Goal: Use online tool/utility: Use online tool/utility

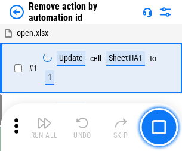
scroll to position [44, 0]
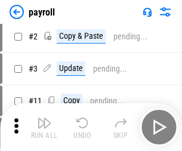
click at [44, 127] on img "button" at bounding box center [44, 122] width 14 height 14
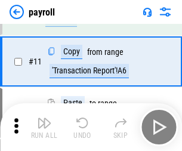
scroll to position [86, 0]
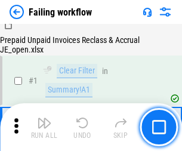
scroll to position [192, 0]
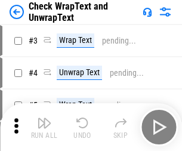
click at [44, 127] on img "button" at bounding box center [44, 122] width 14 height 14
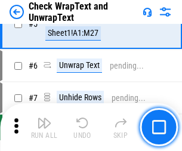
scroll to position [211, 0]
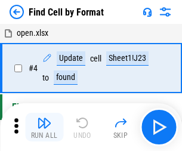
click at [44, 127] on img "button" at bounding box center [44, 122] width 14 height 14
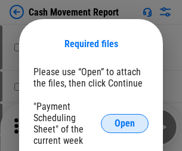
click at [124, 123] on span "Open" at bounding box center [124, 123] width 20 height 10
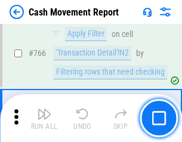
scroll to position [6498, 0]
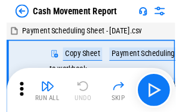
scroll to position [21, 0]
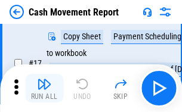
click at [44, 88] on img "button" at bounding box center [44, 84] width 14 height 14
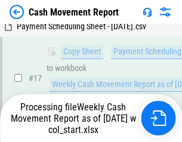
scroll to position [187, 0]
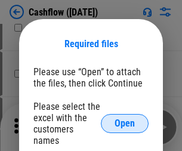
click at [124, 118] on span "Open" at bounding box center [124, 123] width 20 height 10
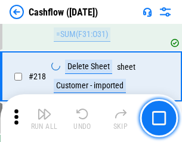
scroll to position [1279, 0]
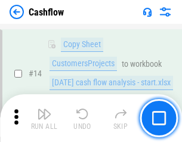
scroll to position [600, 0]
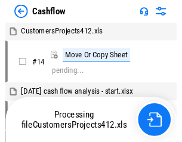
scroll to position [14, 0]
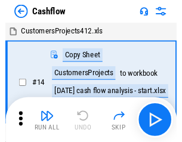
scroll to position [14, 0]
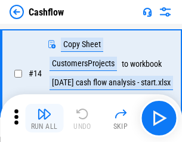
click at [44, 118] on img "button" at bounding box center [44, 114] width 14 height 14
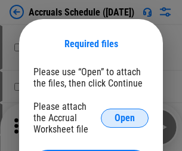
click at [124, 117] on span "Open" at bounding box center [124, 118] width 20 height 10
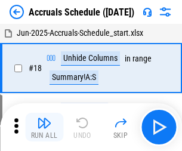
click at [44, 127] on img "button" at bounding box center [44, 122] width 14 height 14
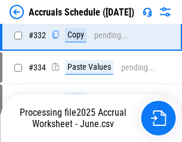
scroll to position [2261, 0]
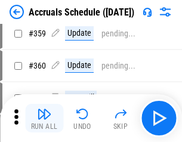
click at [44, 118] on img "button" at bounding box center [44, 114] width 14 height 14
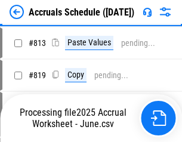
scroll to position [5099, 0]
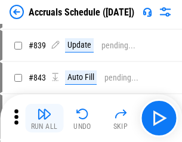
click at [44, 118] on img "button" at bounding box center [44, 114] width 14 height 14
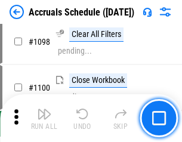
scroll to position [7191, 0]
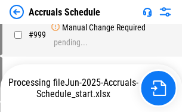
scroll to position [6036, 0]
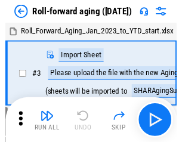
scroll to position [2, 0]
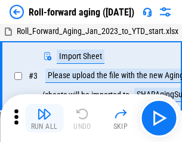
click at [44, 118] on img "button" at bounding box center [44, 114] width 14 height 14
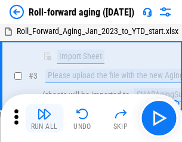
click at [44, 118] on img "button" at bounding box center [44, 114] width 14 height 14
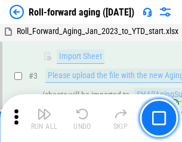
scroll to position [77, 0]
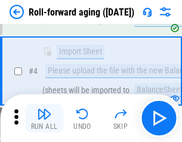
click at [44, 118] on img "button" at bounding box center [44, 114] width 14 height 14
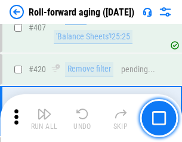
scroll to position [4129, 0]
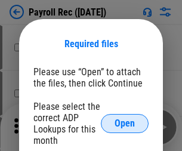
click at [124, 123] on span "Open" at bounding box center [124, 123] width 20 height 10
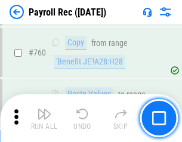
scroll to position [7328, 0]
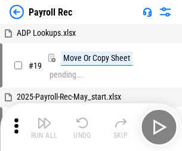
click at [44, 127] on img "button" at bounding box center [44, 122] width 14 height 14
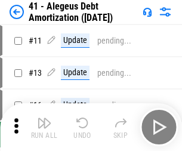
click at [44, 127] on img "button" at bounding box center [44, 122] width 14 height 14
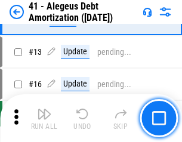
scroll to position [147, 0]
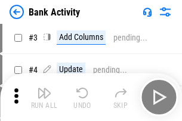
click at [44, 97] on img "button" at bounding box center [44, 93] width 14 height 14
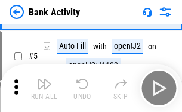
scroll to position [63, 0]
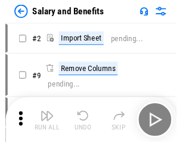
scroll to position [16, 0]
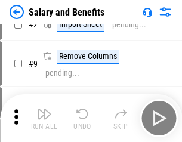
click at [44, 118] on img "button" at bounding box center [44, 114] width 14 height 14
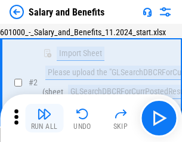
click at [44, 118] on img "button" at bounding box center [44, 114] width 14 height 14
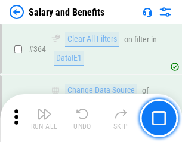
scroll to position [5607, 0]
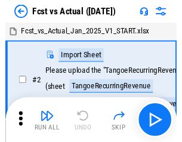
scroll to position [15, 0]
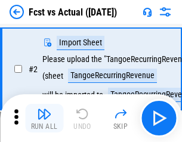
click at [44, 118] on img "button" at bounding box center [44, 114] width 14 height 14
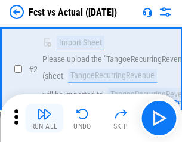
click at [44, 118] on img "button" at bounding box center [44, 114] width 14 height 14
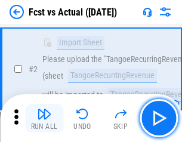
scroll to position [111, 0]
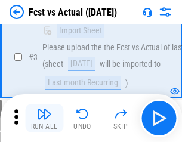
click at [44, 118] on img "button" at bounding box center [44, 114] width 14 height 14
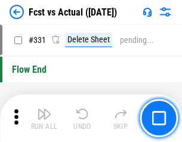
scroll to position [5699, 0]
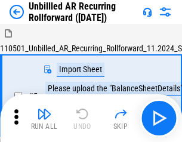
scroll to position [26, 0]
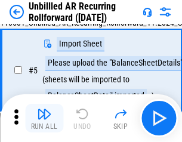
click at [44, 118] on img "button" at bounding box center [44, 114] width 14 height 14
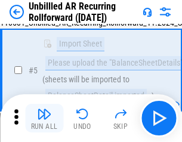
click at [44, 118] on img "button" at bounding box center [44, 114] width 14 height 14
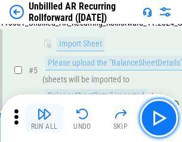
scroll to position [112, 0]
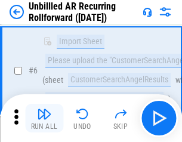
click at [44, 118] on img "button" at bounding box center [44, 114] width 14 height 14
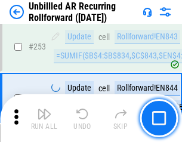
scroll to position [4044, 0]
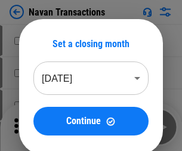
click at [44, 118] on img "button" at bounding box center [44, 122] width 14 height 14
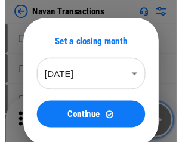
scroll to position [19, 0]
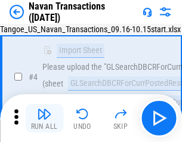
click at [44, 118] on img "button" at bounding box center [44, 114] width 14 height 14
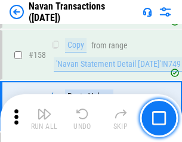
scroll to position [3860, 0]
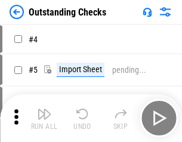
click at [44, 118] on img "button" at bounding box center [44, 114] width 14 height 14
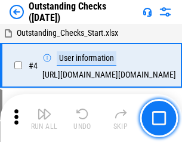
scroll to position [50, 0]
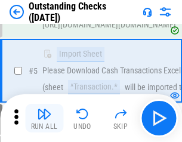
click at [44, 118] on img "button" at bounding box center [44, 114] width 14 height 14
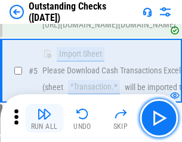
scroll to position [124, 0]
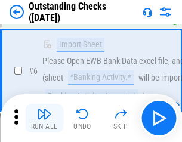
click at [44, 118] on img "button" at bounding box center [44, 114] width 14 height 14
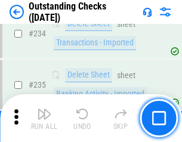
scroll to position [3616, 0]
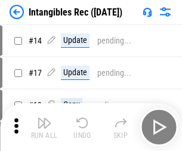
click at [44, 127] on img "button" at bounding box center [44, 122] width 14 height 14
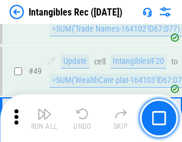
scroll to position [464, 0]
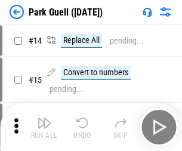
click at [44, 118] on img "button" at bounding box center [44, 122] width 14 height 14
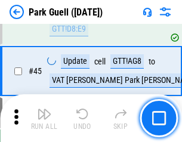
scroll to position [1489, 0]
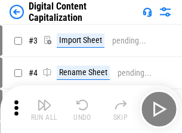
click at [44, 100] on img "button" at bounding box center [44, 105] width 14 height 14
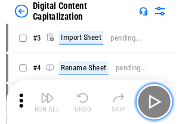
scroll to position [35, 0]
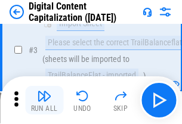
click at [44, 100] on img "button" at bounding box center [44, 96] width 14 height 14
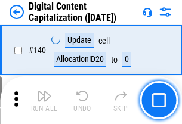
scroll to position [1263, 0]
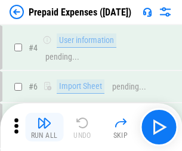
click at [44, 118] on img "button" at bounding box center [44, 122] width 14 height 14
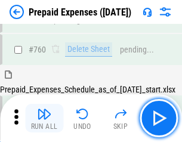
scroll to position [3300, 0]
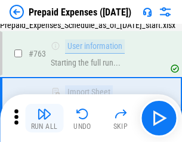
click at [44, 118] on img "button" at bounding box center [44, 114] width 14 height 14
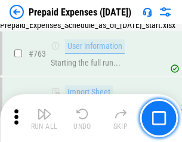
scroll to position [3370, 0]
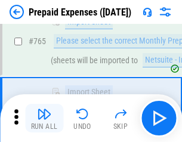
click at [44, 118] on img "button" at bounding box center [44, 114] width 14 height 14
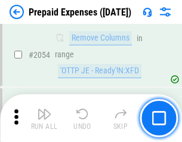
scroll to position [12446, 0]
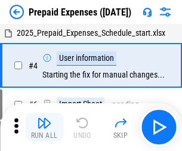
click at [44, 127] on img "button" at bounding box center [44, 122] width 14 height 14
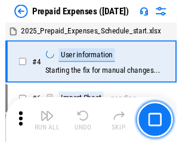
scroll to position [52, 0]
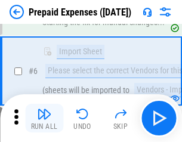
click at [44, 118] on img "button" at bounding box center [44, 114] width 14 height 14
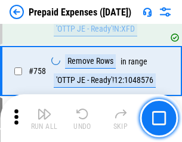
scroll to position [4242, 0]
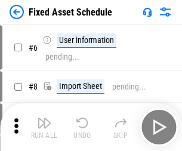
click at [44, 127] on img "button" at bounding box center [44, 122] width 14 height 14
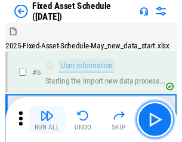
scroll to position [64, 0]
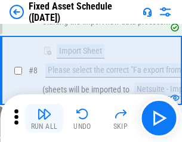
click at [44, 118] on img "button" at bounding box center [44, 114] width 14 height 14
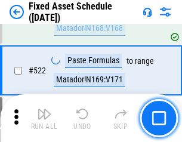
scroll to position [4138, 0]
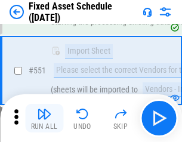
click at [44, 118] on img "button" at bounding box center [44, 114] width 14 height 14
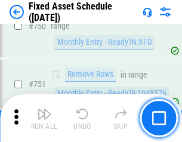
scroll to position [5805, 0]
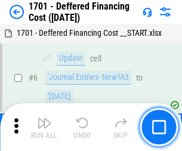
scroll to position [143, 0]
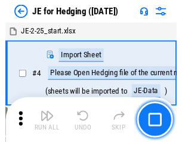
scroll to position [2, 0]
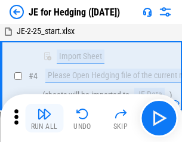
click at [44, 118] on img "button" at bounding box center [44, 114] width 14 height 14
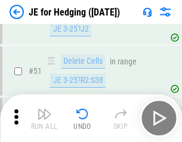
scroll to position [771, 0]
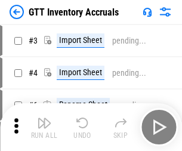
click at [44, 118] on img "button" at bounding box center [44, 122] width 14 height 14
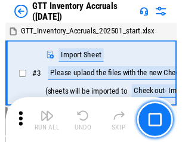
scroll to position [2, 0]
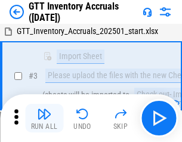
click at [44, 118] on img "button" at bounding box center [44, 114] width 14 height 14
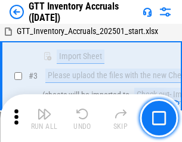
scroll to position [77, 0]
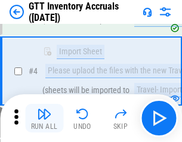
click at [44, 118] on img "button" at bounding box center [44, 114] width 14 height 14
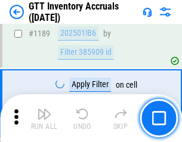
scroll to position [9723, 0]
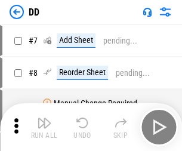
click at [44, 127] on img "button" at bounding box center [44, 122] width 14 height 14
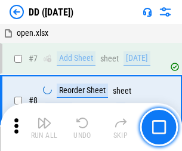
scroll to position [115, 0]
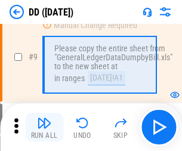
click at [44, 127] on img "button" at bounding box center [44, 122] width 14 height 14
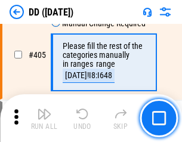
scroll to position [5327, 0]
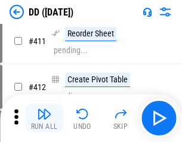
click at [44, 118] on img "button" at bounding box center [44, 114] width 14 height 14
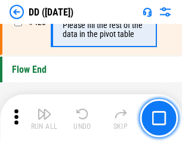
scroll to position [5699, 0]
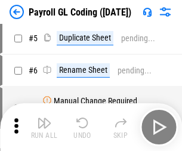
click at [44, 127] on img "button" at bounding box center [44, 122] width 14 height 14
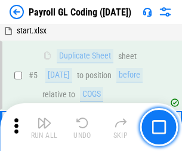
scroll to position [143, 0]
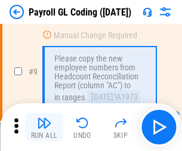
click at [44, 127] on img "button" at bounding box center [44, 122] width 14 height 14
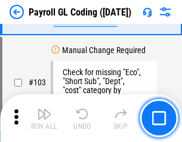
scroll to position [2793, 0]
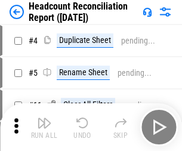
click at [44, 127] on img "button" at bounding box center [44, 122] width 14 height 14
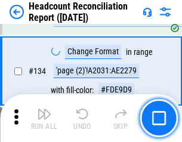
scroll to position [1431, 0]
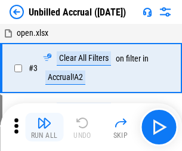
click at [44, 127] on img "button" at bounding box center [44, 122] width 14 height 14
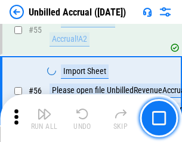
scroll to position [1243, 0]
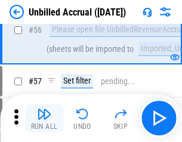
click at [44, 118] on img "button" at bounding box center [44, 114] width 14 height 14
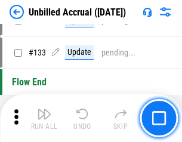
scroll to position [3546, 0]
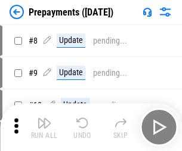
click at [44, 127] on img "button" at bounding box center [44, 122] width 14 height 14
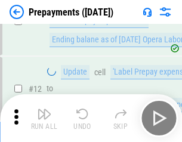
scroll to position [74, 0]
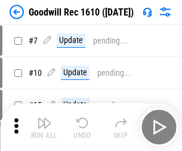
click at [44, 127] on img "button" at bounding box center [44, 122] width 14 height 14
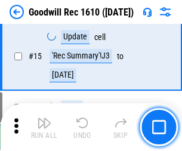
scroll to position [204, 0]
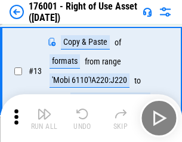
scroll to position [77, 0]
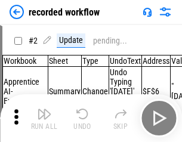
click at [44, 118] on img "button" at bounding box center [44, 114] width 14 height 14
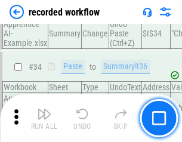
scroll to position [3721, 0]
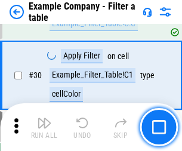
scroll to position [1089, 0]
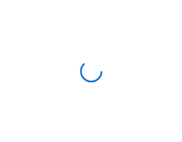
scroll to position [18, 0]
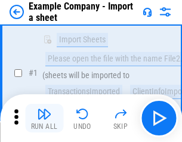
click at [44, 118] on img "button" at bounding box center [44, 114] width 14 height 14
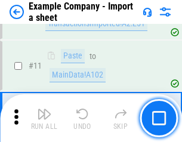
scroll to position [263, 0]
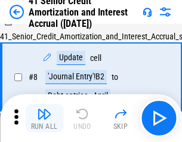
click at [44, 118] on img "button" at bounding box center [44, 114] width 14 height 14
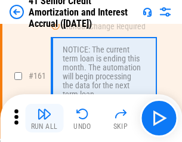
click at [44, 118] on img "button" at bounding box center [44, 114] width 14 height 14
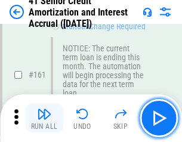
scroll to position [1273, 0]
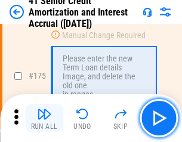
click at [44, 118] on img "button" at bounding box center [44, 114] width 14 height 14
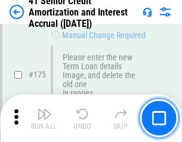
scroll to position [1394, 0]
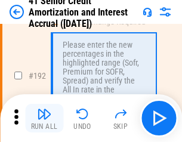
click at [44, 118] on img "button" at bounding box center [44, 114] width 14 height 14
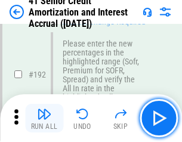
scroll to position [1519, 0]
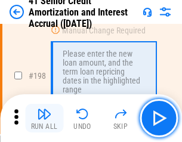
click at [44, 118] on img "button" at bounding box center [44, 114] width 14 height 14
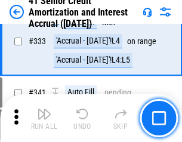
scroll to position [3042, 0]
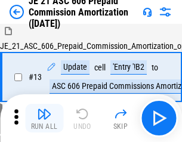
click at [44, 118] on img "button" at bounding box center [44, 114] width 14 height 14
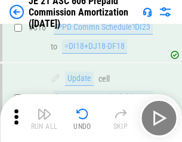
scroll to position [2223, 0]
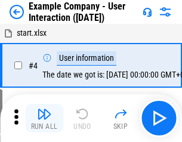
click at [44, 118] on img "button" at bounding box center [44, 114] width 14 height 14
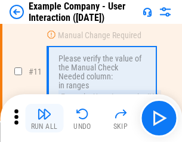
click at [44, 118] on img "button" at bounding box center [44, 114] width 14 height 14
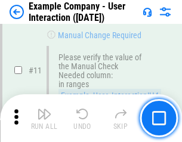
scroll to position [258, 0]
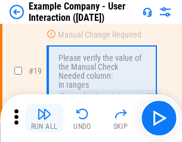
click at [44, 118] on img "button" at bounding box center [44, 114] width 14 height 14
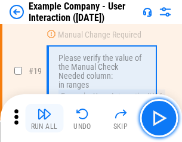
click at [44, 118] on img "button" at bounding box center [44, 114] width 14 height 14
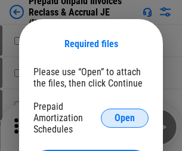
click at [124, 117] on span "Open" at bounding box center [124, 118] width 20 height 10
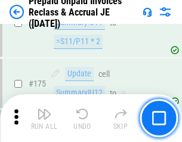
scroll to position [1607, 0]
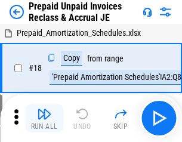
click at [44, 118] on img "button" at bounding box center [44, 114] width 14 height 14
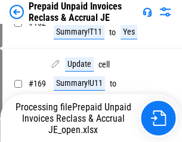
scroll to position [863, 0]
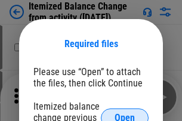
click at [124, 113] on span "Open" at bounding box center [124, 118] width 20 height 10
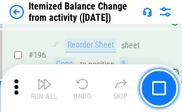
scroll to position [2291, 0]
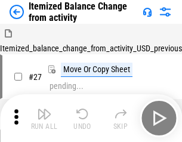
scroll to position [18, 0]
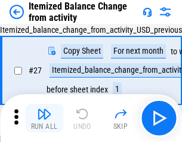
click at [44, 118] on img "button" at bounding box center [44, 114] width 14 height 14
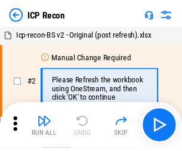
scroll to position [5, 0]
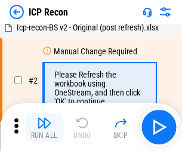
click at [44, 127] on img "button" at bounding box center [44, 122] width 14 height 14
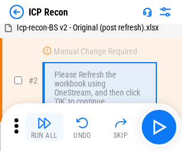
click at [44, 127] on img "button" at bounding box center [44, 122] width 14 height 14
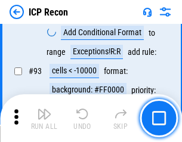
scroll to position [1253, 0]
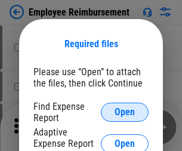
click at [124, 112] on span "Open" at bounding box center [124, 112] width 20 height 10
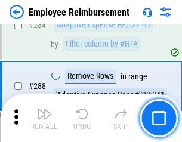
scroll to position [3236, 0]
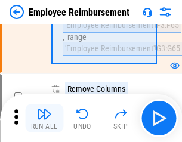
click at [44, 118] on img "button" at bounding box center [44, 114] width 14 height 14
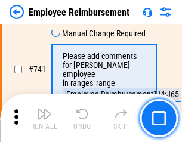
scroll to position [8353, 0]
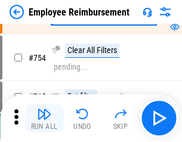
click at [44, 118] on img "button" at bounding box center [44, 114] width 14 height 14
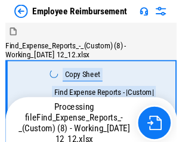
scroll to position [40, 0]
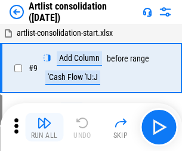
click at [44, 127] on img "button" at bounding box center [44, 122] width 14 height 14
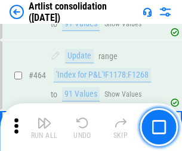
scroll to position [5213, 0]
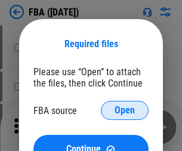
click at [124, 110] on span "Open" at bounding box center [124, 110] width 20 height 10
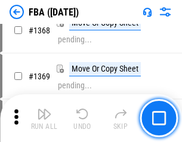
scroll to position [12787, 0]
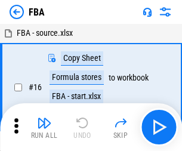
scroll to position [12, 0]
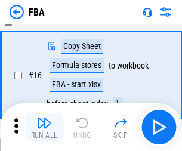
click at [44, 127] on img "button" at bounding box center [44, 122] width 14 height 14
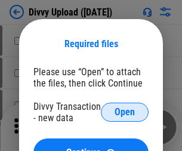
click at [124, 112] on span "Open" at bounding box center [124, 112] width 20 height 10
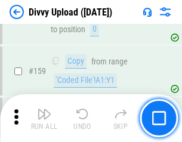
scroll to position [1233, 0]
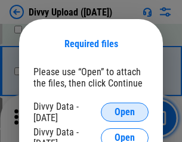
click at [124, 112] on span "Open" at bounding box center [124, 112] width 20 height 10
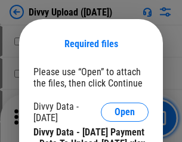
scroll to position [2022, 0]
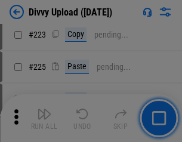
scroll to position [2376, 0]
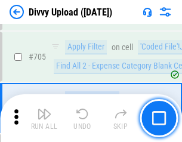
scroll to position [8145, 0]
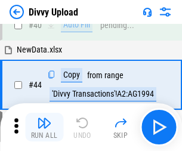
click at [44, 127] on img "button" at bounding box center [44, 122] width 14 height 14
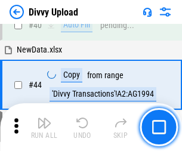
scroll to position [131, 0]
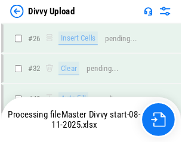
scroll to position [1233, 0]
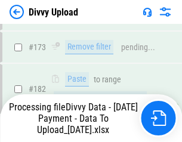
scroll to position [1342, 0]
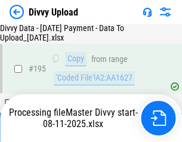
scroll to position [1664, 0]
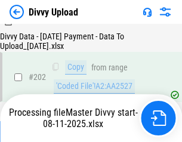
scroll to position [1927, 0]
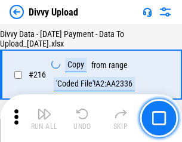
scroll to position [2452, 0]
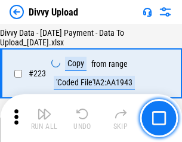
scroll to position [2714, 0]
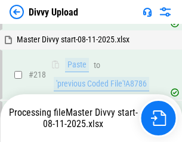
scroll to position [2564, 0]
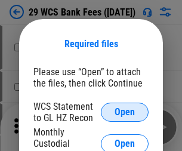
click at [124, 112] on span "Open" at bounding box center [124, 112] width 20 height 10
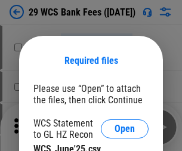
scroll to position [17, 0]
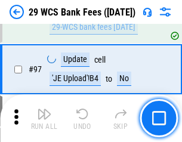
scroll to position [1160, 0]
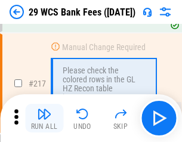
click at [44, 118] on img "button" at bounding box center [44, 114] width 14 height 14
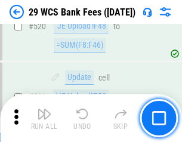
scroll to position [6145, 0]
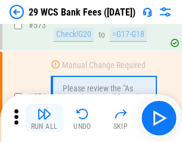
click at [44, 118] on img "button" at bounding box center [44, 114] width 14 height 14
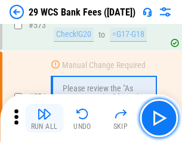
scroll to position [6593, 0]
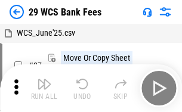
scroll to position [21, 0]
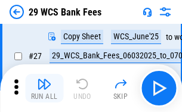
click at [44, 88] on img "button" at bounding box center [44, 84] width 14 height 14
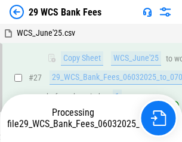
scroll to position [238, 0]
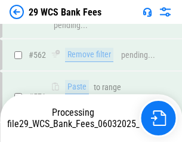
scroll to position [6580, 0]
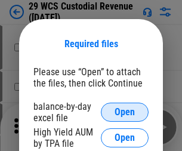
click at [124, 112] on span "Open" at bounding box center [124, 112] width 20 height 10
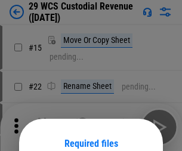
scroll to position [99, 0]
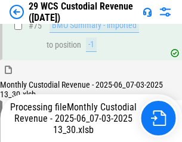
scroll to position [1244, 0]
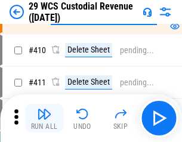
click at [44, 118] on img "button" at bounding box center [44, 114] width 14 height 14
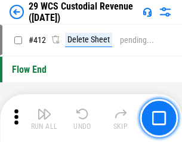
scroll to position [5686, 0]
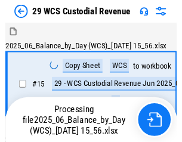
scroll to position [29, 0]
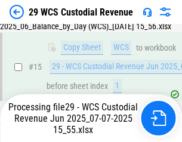
scroll to position [270, 0]
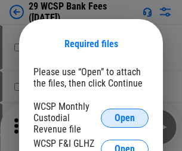
click at [124, 117] on span "Open" at bounding box center [124, 118] width 20 height 10
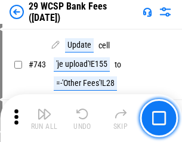
scroll to position [6000, 0]
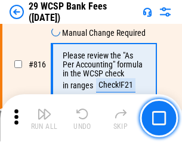
click at [44, 118] on img "button" at bounding box center [44, 114] width 14 height 14
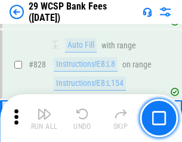
scroll to position [7554, 0]
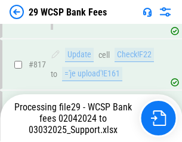
scroll to position [7391, 0]
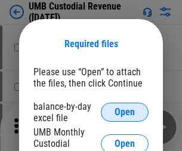
click at [124, 112] on span "Open" at bounding box center [124, 112] width 20 height 10
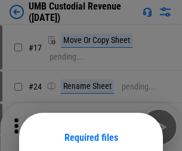
scroll to position [93, 0]
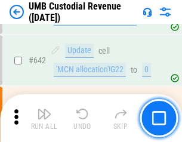
scroll to position [6167, 0]
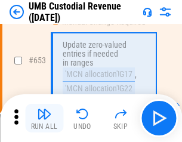
click at [44, 118] on img "button" at bounding box center [44, 114] width 14 height 14
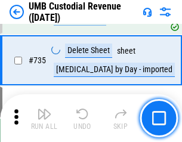
scroll to position [7280, 0]
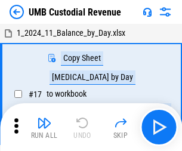
scroll to position [9, 0]
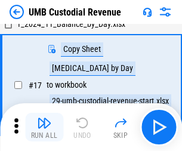
click at [44, 127] on img "button" at bounding box center [44, 122] width 14 height 14
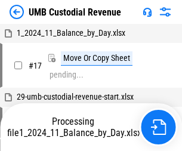
scroll to position [9, 0]
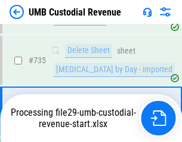
scroll to position [7253, 0]
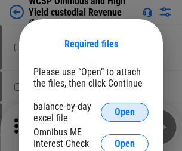
click at [124, 112] on span "Open" at bounding box center [124, 112] width 20 height 10
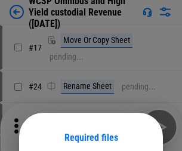
scroll to position [93, 0]
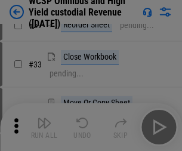
scroll to position [272, 0]
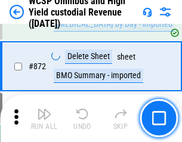
scroll to position [10077, 0]
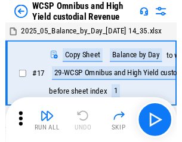
scroll to position [7, 0]
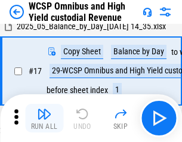
click at [44, 118] on img "button" at bounding box center [44, 114] width 14 height 14
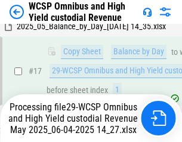
scroll to position [248, 0]
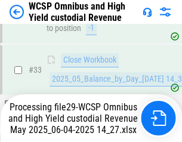
scroll to position [589, 0]
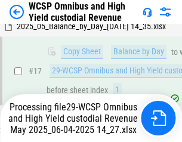
scroll to position [248, 0]
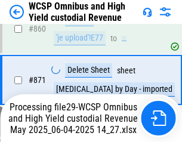
scroll to position [10049, 0]
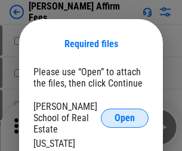
click at [124, 113] on span "Open" at bounding box center [124, 118] width 20 height 10
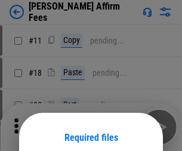
scroll to position [93, 0]
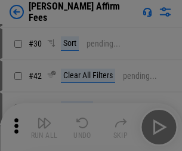
scroll to position [242, 0]
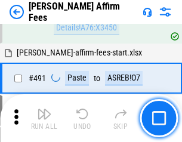
scroll to position [3237, 0]
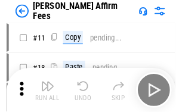
scroll to position [12, 0]
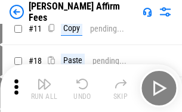
click at [44, 88] on img "button" at bounding box center [44, 84] width 14 height 14
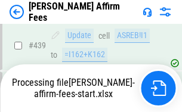
scroll to position [3123, 0]
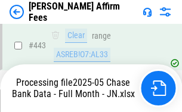
scroll to position [3140, 0]
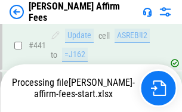
scroll to position [3123, 0]
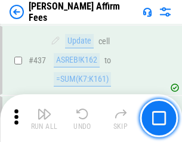
scroll to position [3108, 0]
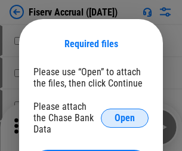
click at [124, 113] on span "Open" at bounding box center [124, 118] width 20 height 10
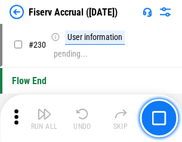
scroll to position [3773, 0]
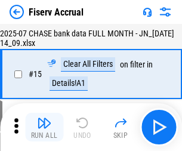
click at [44, 127] on img "button" at bounding box center [44, 122] width 14 height 14
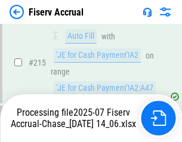
scroll to position [3688, 0]
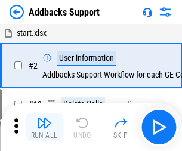
click at [44, 118] on img "button" at bounding box center [44, 122] width 14 height 14
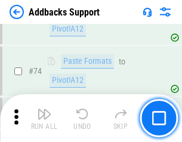
scroll to position [867, 0]
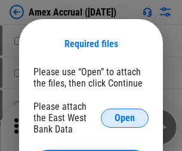
click at [124, 117] on span "Open" at bounding box center [124, 118] width 20 height 10
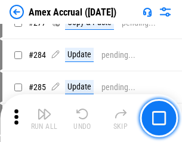
scroll to position [3099, 0]
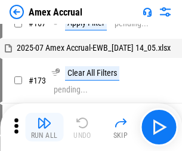
click at [44, 127] on img "button" at bounding box center [44, 122] width 14 height 14
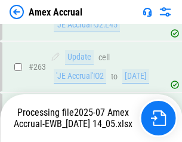
scroll to position [3330, 0]
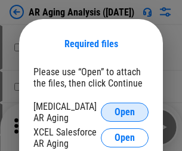
click at [124, 110] on span "Open" at bounding box center [124, 112] width 20 height 10
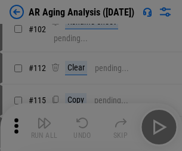
scroll to position [164, 0]
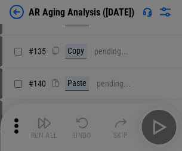
scroll to position [358, 0]
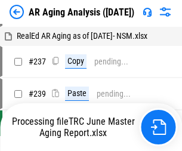
scroll to position [12, 0]
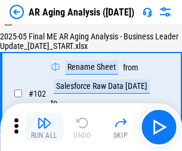
click at [44, 127] on img "button" at bounding box center [44, 122] width 14 height 14
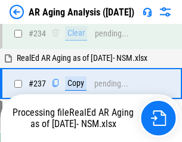
scroll to position [1846, 0]
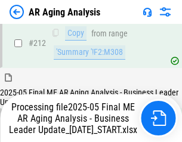
scroll to position [1832, 0]
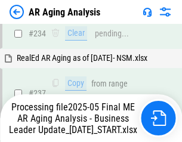
scroll to position [1881, 0]
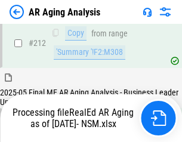
scroll to position [1781, 0]
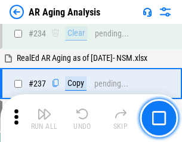
scroll to position [1832, 0]
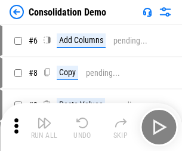
click at [44, 127] on img "button" at bounding box center [44, 122] width 14 height 14
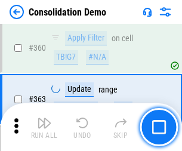
scroll to position [3991, 0]
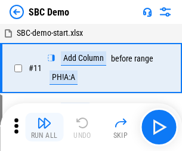
click at [44, 127] on img "button" at bounding box center [44, 122] width 14 height 14
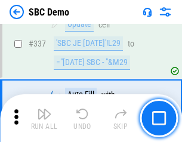
scroll to position [3132, 0]
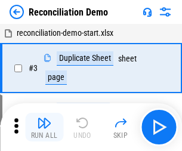
click at [44, 127] on img "button" at bounding box center [44, 122] width 14 height 14
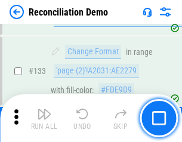
scroll to position [1414, 0]
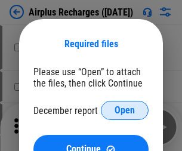
click at [124, 110] on span "Open" at bounding box center [124, 110] width 20 height 10
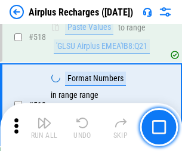
scroll to position [5124, 0]
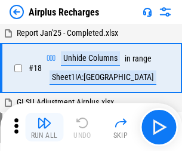
click at [44, 127] on img "button" at bounding box center [44, 122] width 14 height 14
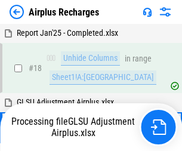
scroll to position [52, 0]
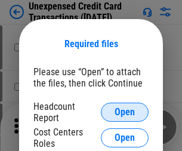
click at [124, 112] on span "Open" at bounding box center [124, 112] width 20 height 10
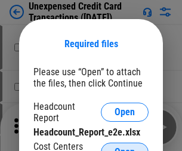
click at [124, 147] on span "Open" at bounding box center [124, 152] width 20 height 10
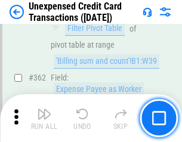
scroll to position [3062, 0]
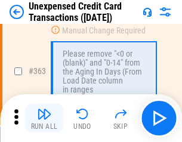
click at [44, 118] on img "button" at bounding box center [44, 114] width 14 height 14
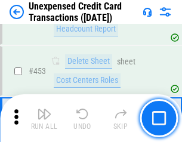
scroll to position [4061, 0]
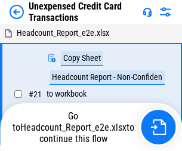
scroll to position [18, 0]
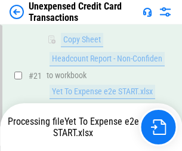
scroll to position [193, 0]
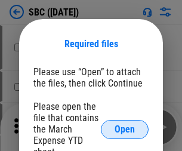
click at [124, 129] on span "Open" at bounding box center [124, 129] width 20 height 10
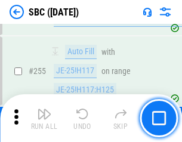
scroll to position [2327, 0]
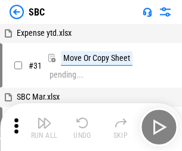
scroll to position [12, 0]
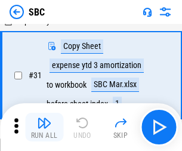
click at [44, 127] on img "button" at bounding box center [44, 122] width 14 height 14
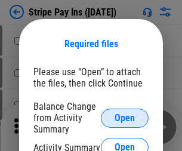
click at [124, 117] on span "Open" at bounding box center [124, 118] width 20 height 10
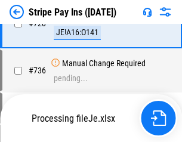
scroll to position [6270, 0]
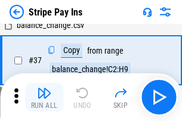
click at [44, 97] on img "button" at bounding box center [44, 93] width 14 height 14
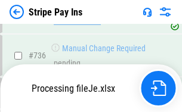
scroll to position [6243, 0]
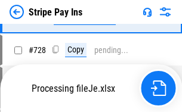
scroll to position [6243, 0]
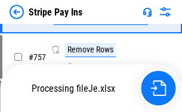
scroll to position [6243, 0]
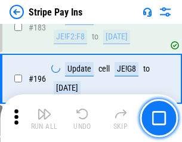
scroll to position [1612, 0]
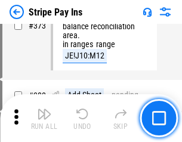
click at [44, 118] on img "button" at bounding box center [44, 114] width 14 height 14
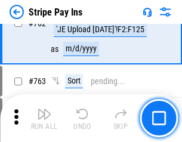
scroll to position [6228, 0]
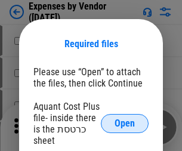
click at [124, 123] on span "Open" at bounding box center [124, 123] width 20 height 10
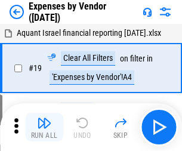
click at [44, 127] on img "button" at bounding box center [44, 122] width 14 height 14
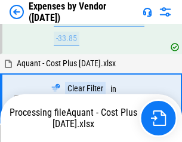
scroll to position [1174, 0]
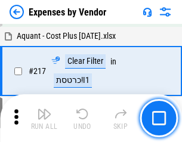
scroll to position [1223, 0]
